Goal: Information Seeking & Learning: Understand process/instructions

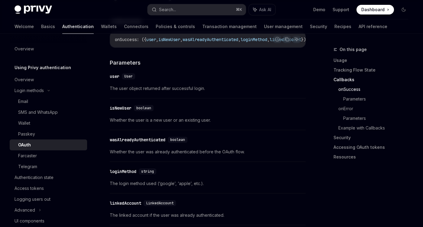
scroll to position [817, 0]
drag, startPoint x: 143, startPoint y: 127, endPoint x: 235, endPoint y: 127, distance: 92.8
click at [235, 123] on span "Whether the user is a new user or an existing user." at bounding box center [208, 119] width 196 height 7
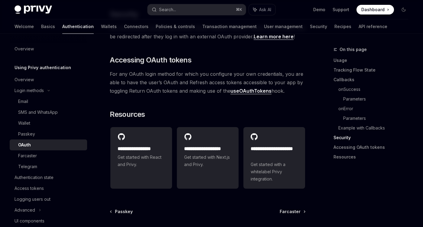
scroll to position [1334, 0]
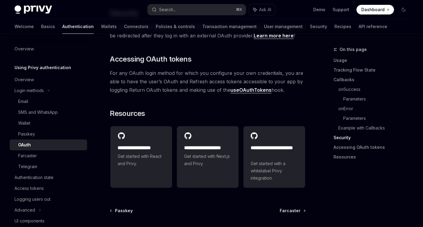
click at [249, 93] on link "useOAuthTokens" at bounding box center [250, 90] width 41 height 6
type textarea "*"
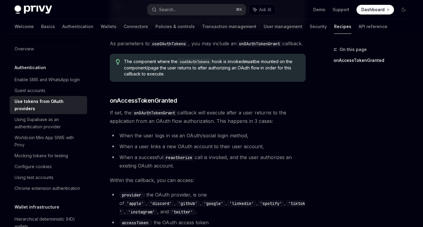
scroll to position [237, 0]
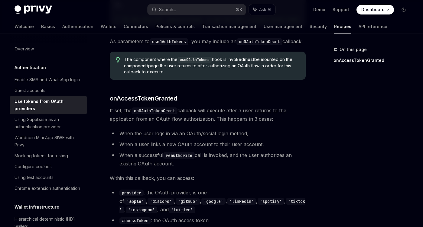
drag, startPoint x: 191, startPoint y: 124, endPoint x: 275, endPoint y: 135, distance: 84.4
click at [275, 135] on div "To configure callbacks for whenever a user successfully authorizes a third-part…" at bounding box center [208, 105] width 196 height 467
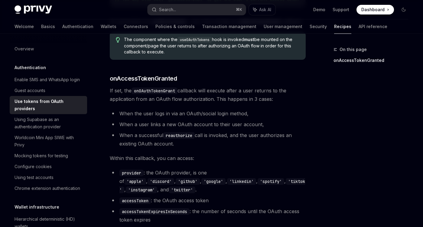
scroll to position [0, 0]
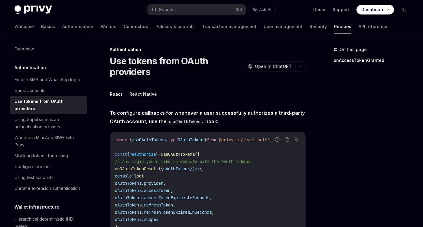
click at [366, 134] on div "On this page onAccessTokenGranted" at bounding box center [367, 136] width 92 height 181
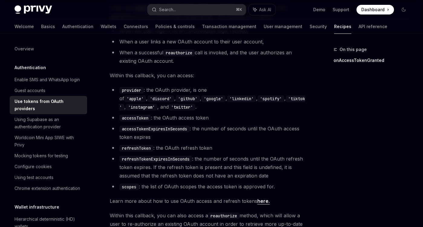
scroll to position [341, 0]
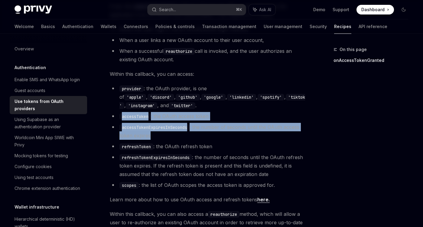
drag, startPoint x: 169, startPoint y: 115, endPoint x: 199, endPoint y: 144, distance: 41.7
click at [200, 144] on ul "provider : the OAuth provider, is one of 'apple' , 'discord' , 'github' , 'goog…" at bounding box center [208, 136] width 196 height 105
click at [199, 140] on li "accessTokenExpiresInSeconds : the number of seconds until the OAuth access toke…" at bounding box center [208, 131] width 196 height 17
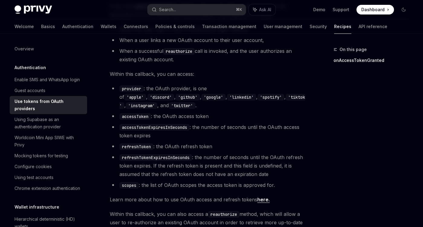
click at [173, 162] on ul "provider : the OAuth provider, is one of 'apple' , 'discord' , 'github' , 'goog…" at bounding box center [208, 136] width 196 height 105
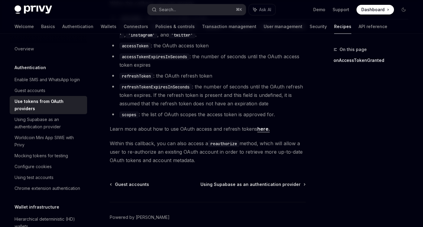
scroll to position [449, 0]
